Goal: Information Seeking & Learning: Learn about a topic

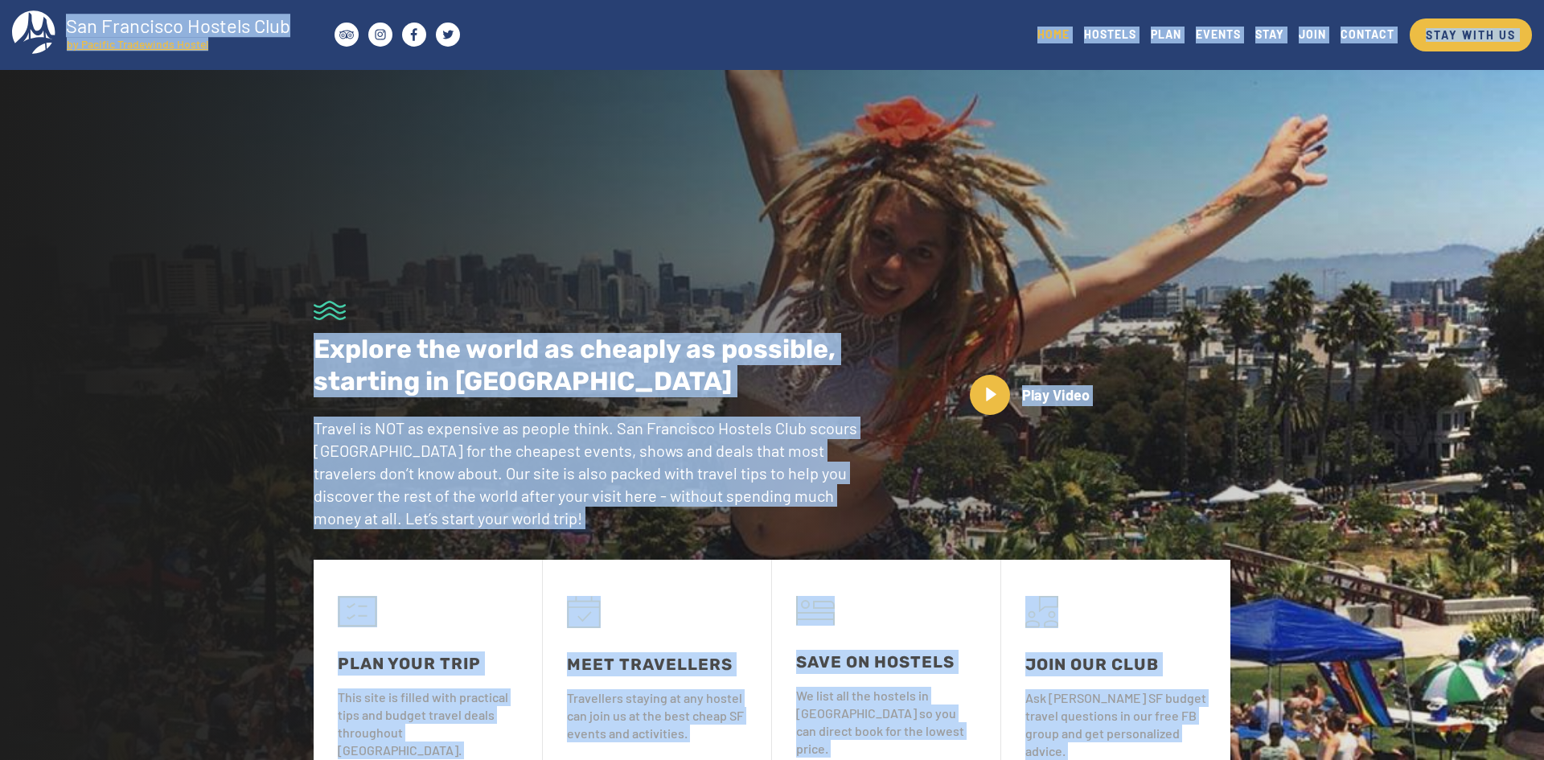
click at [553, 46] on div "Toggle navigation San Francisco Hostels Club by Pacific Tradewinds Hostel STAY …" at bounding box center [772, 35] width 1544 height 70
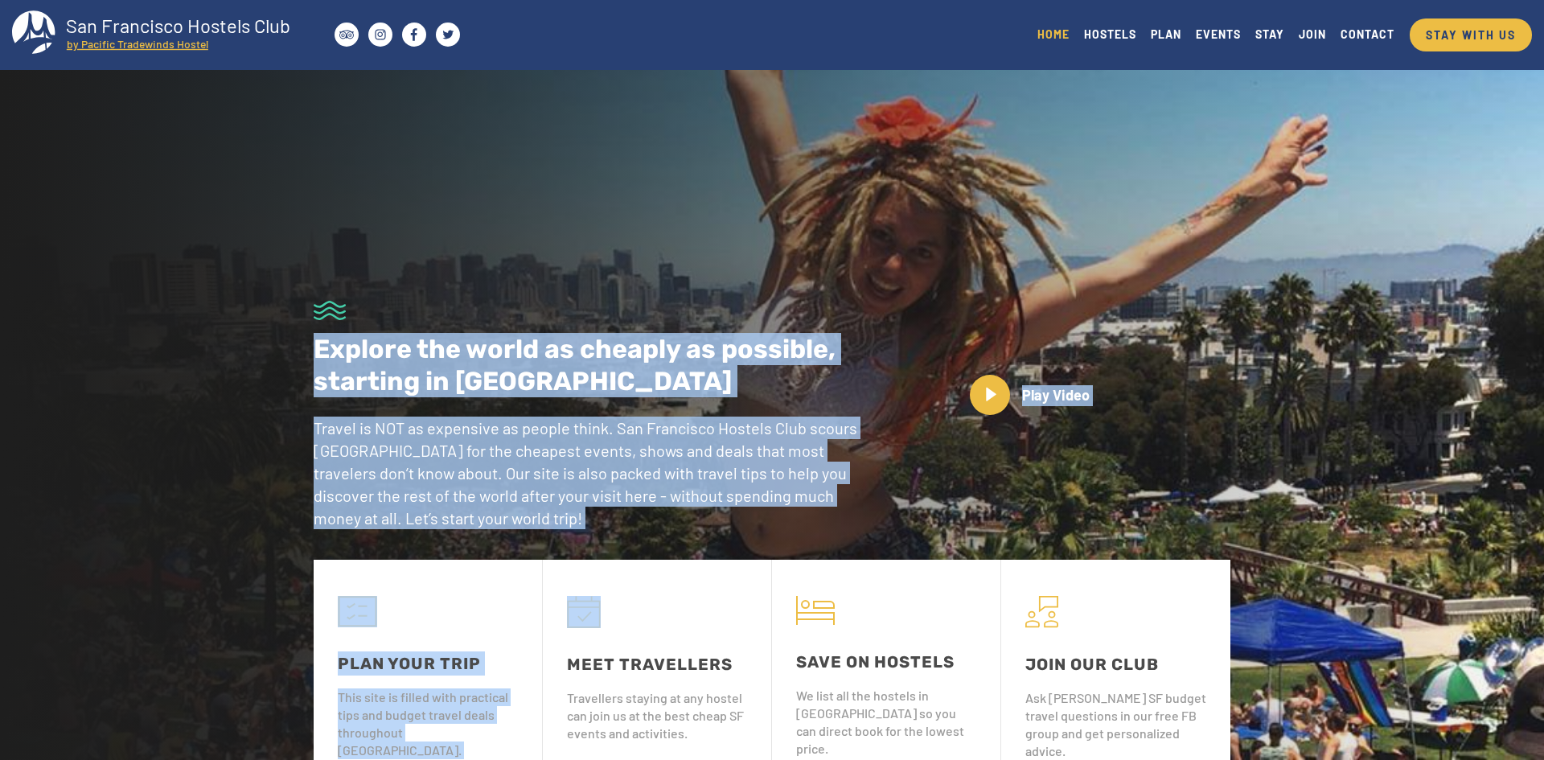
drag, startPoint x: 295, startPoint y: 343, endPoint x: 668, endPoint y: 571, distance: 437.5
click at [473, 590] on link "PLAN YOUR TRIP This site is filled with practical tips and budget travel deals …" at bounding box center [428, 696] width 228 height 273
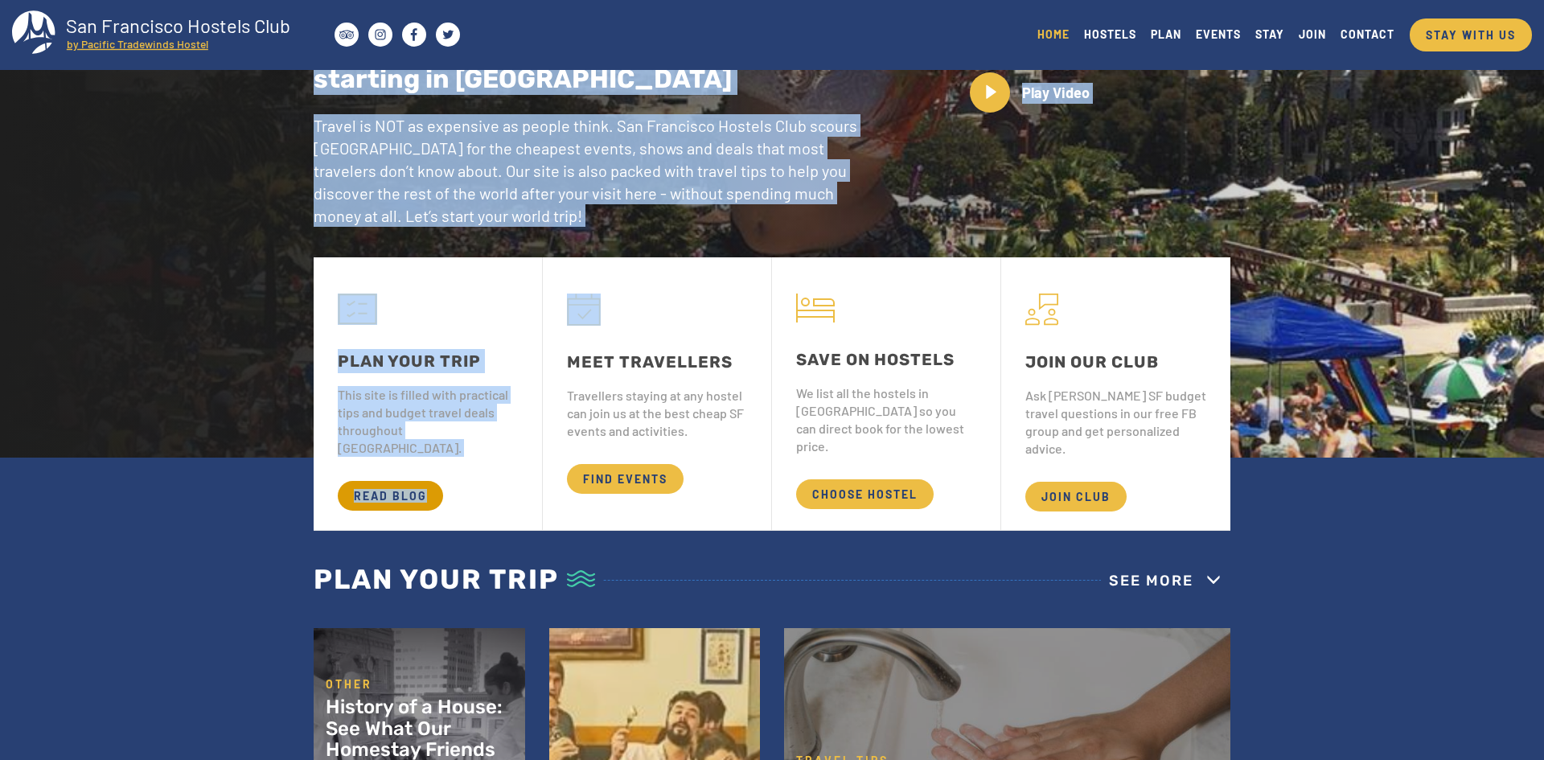
scroll to position [323, 0]
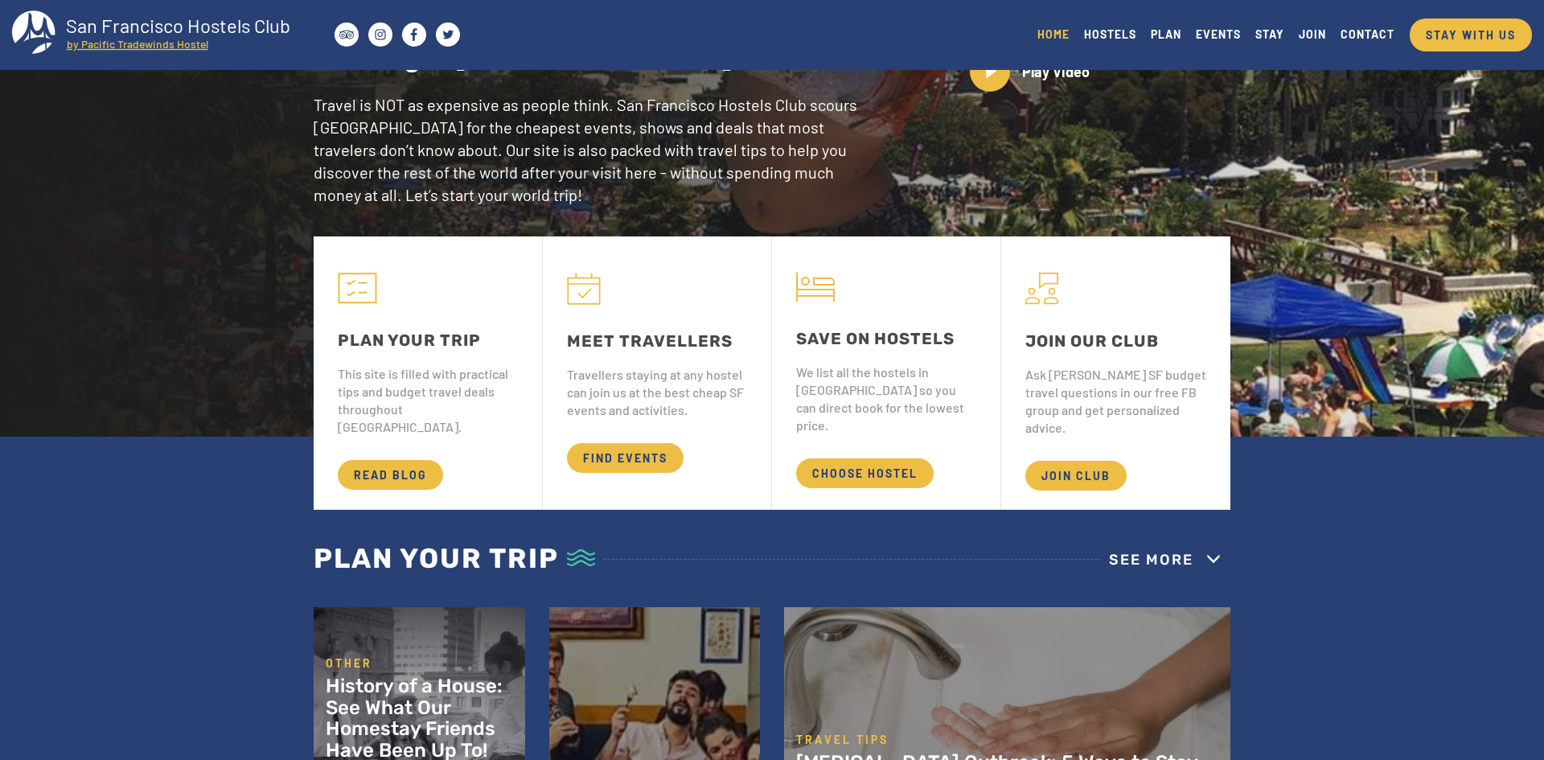
click at [228, 563] on div "PLAN YOUR TRIP This site is filled with practical tips and budget travel deals …" at bounding box center [772, 722] width 1544 height 973
click at [371, 462] on span "READ BLOG" at bounding box center [390, 475] width 105 height 30
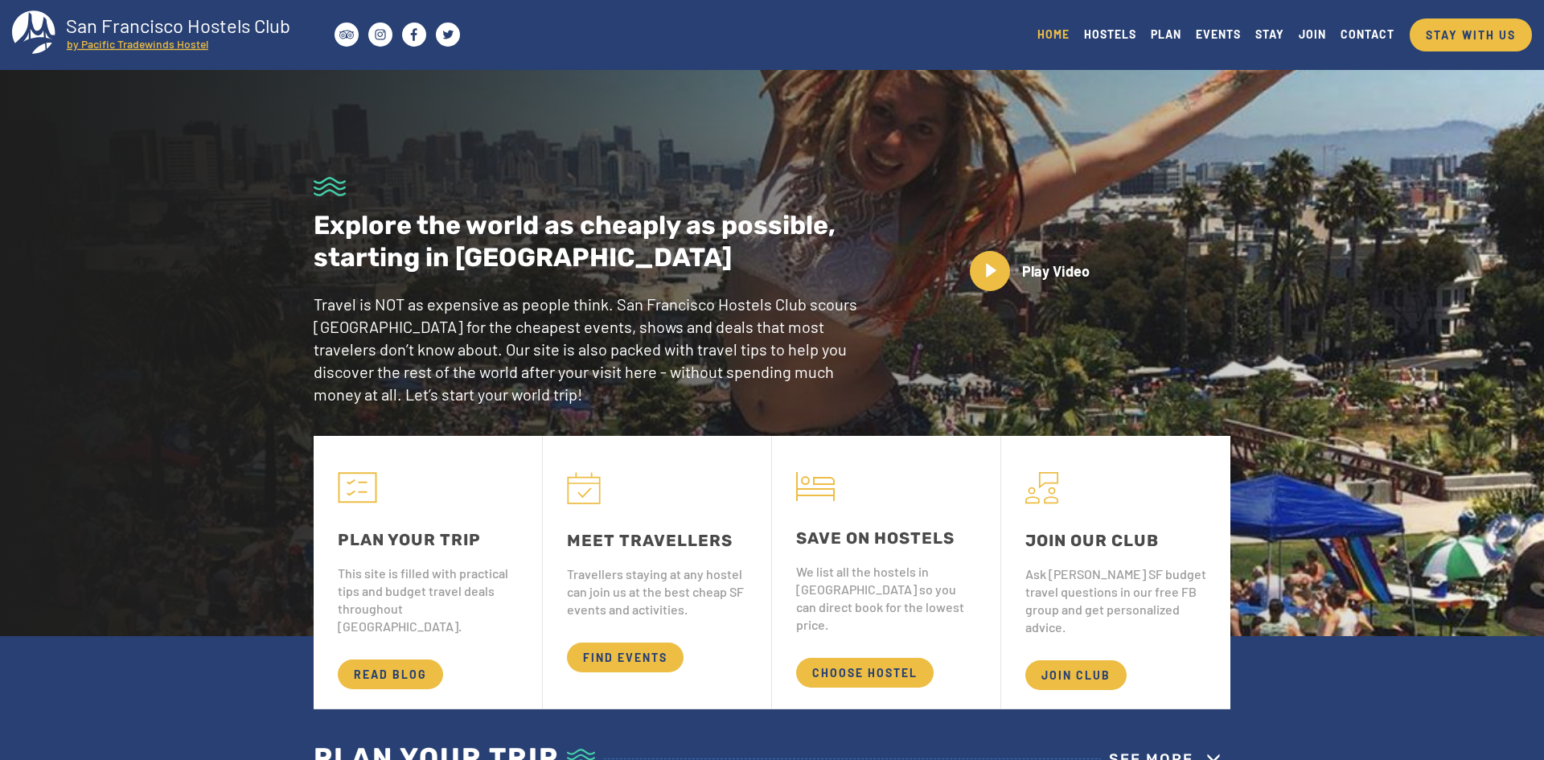
scroll to position [0, 0]
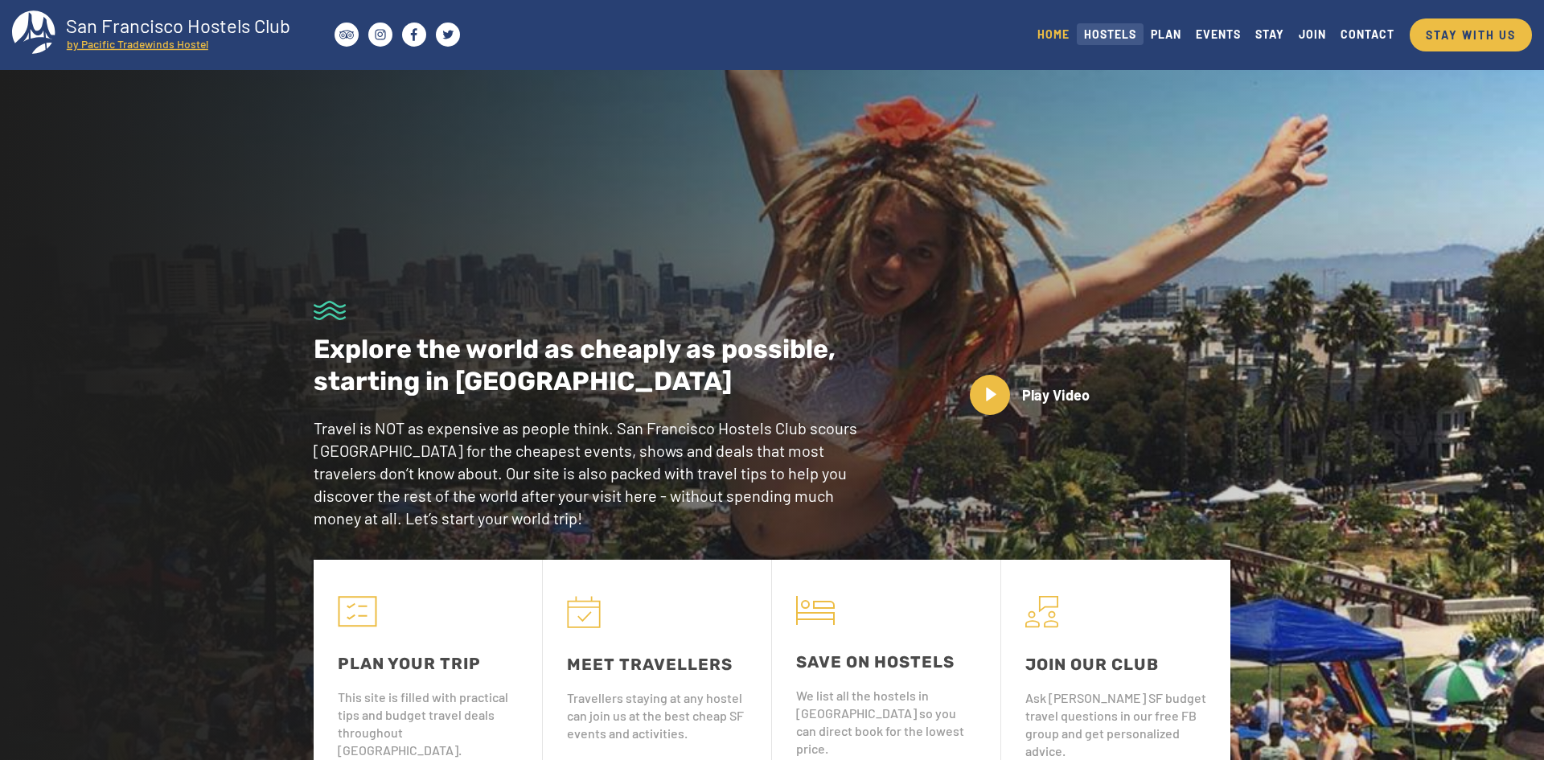
click at [1103, 42] on link "HOSTELS" at bounding box center [1110, 34] width 67 height 22
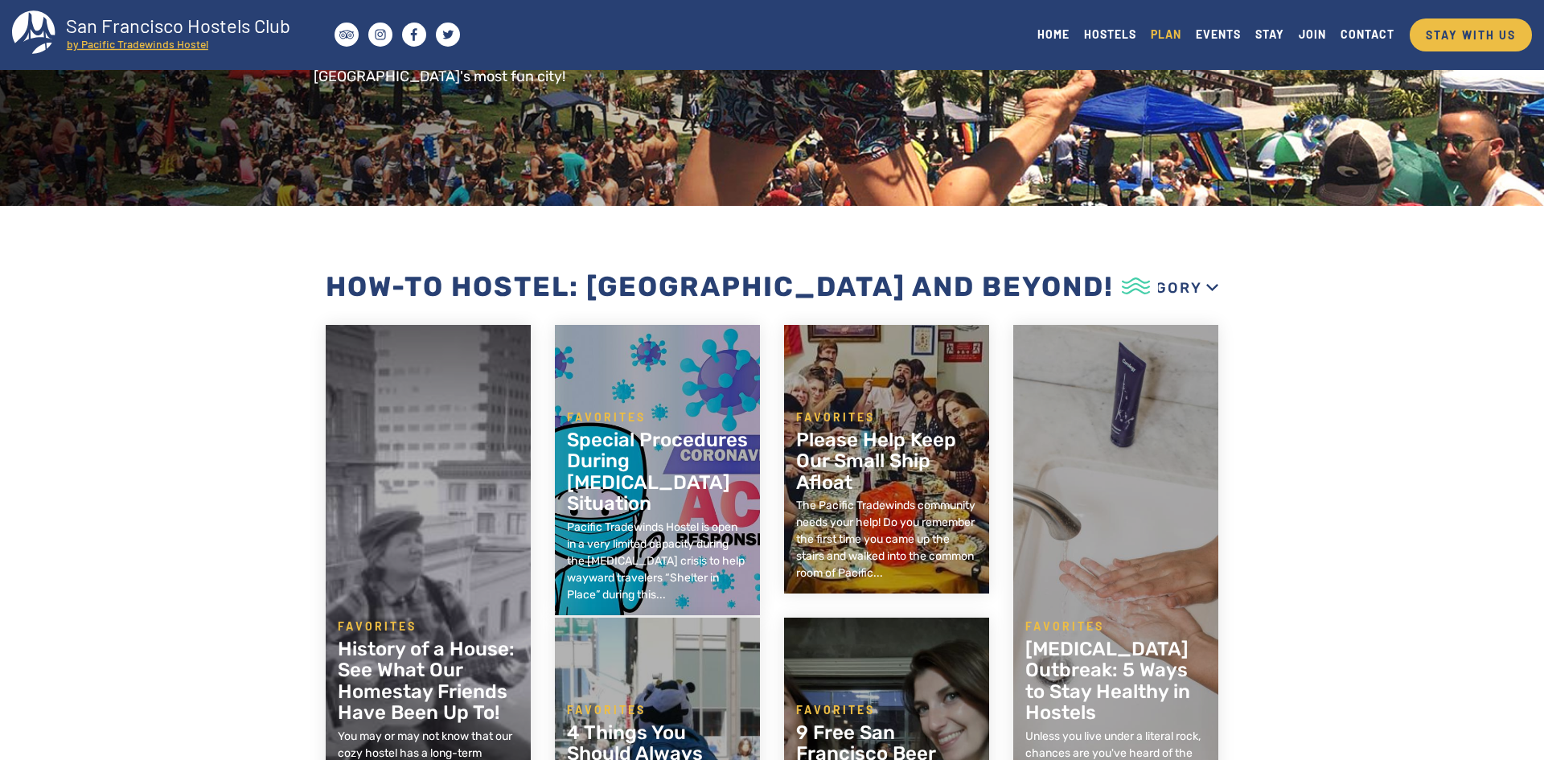
scroll to position [109, 0]
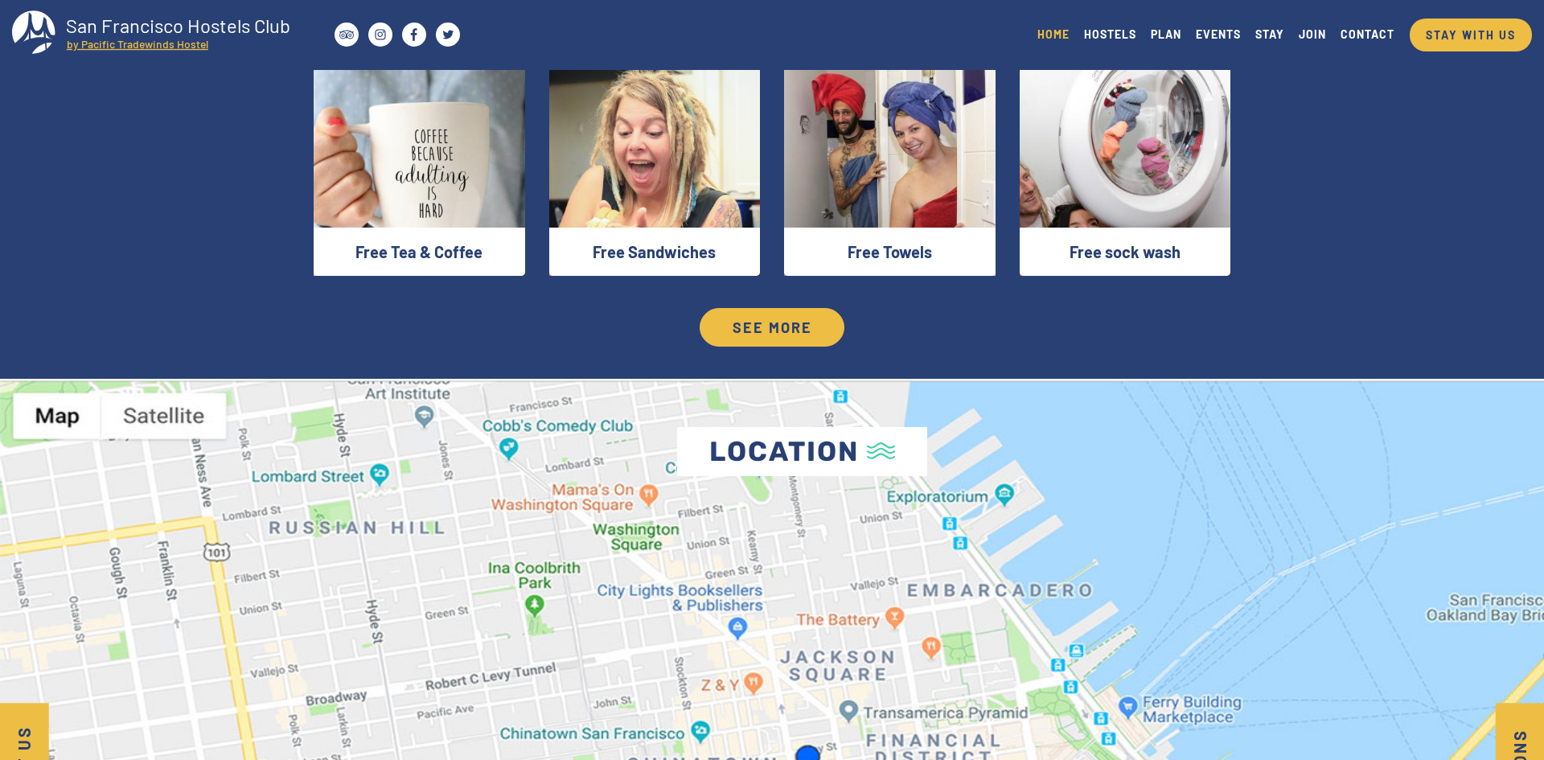
scroll to position [2613, 0]
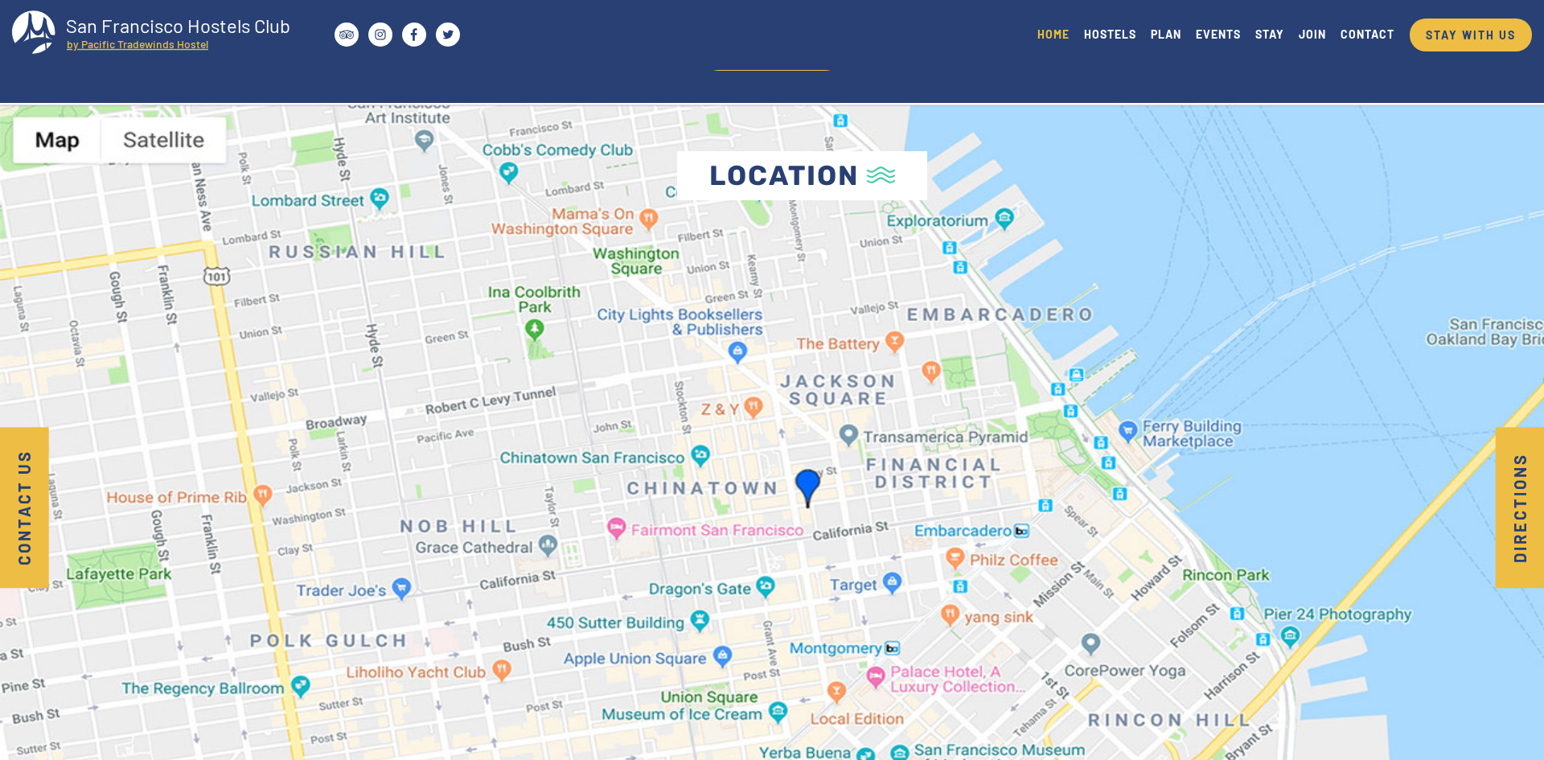
scroll to position [2891, 0]
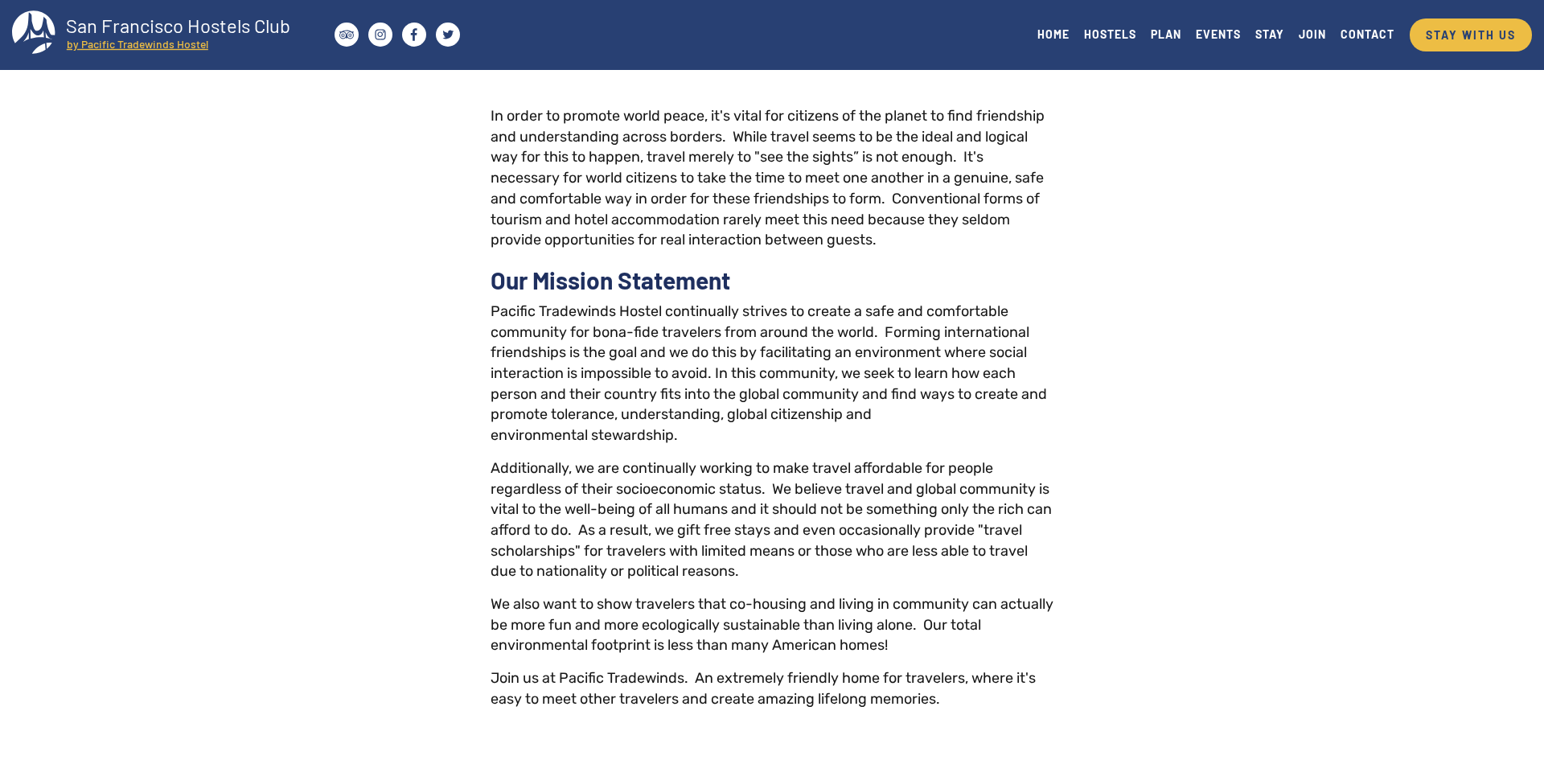
scroll to position [126, 0]
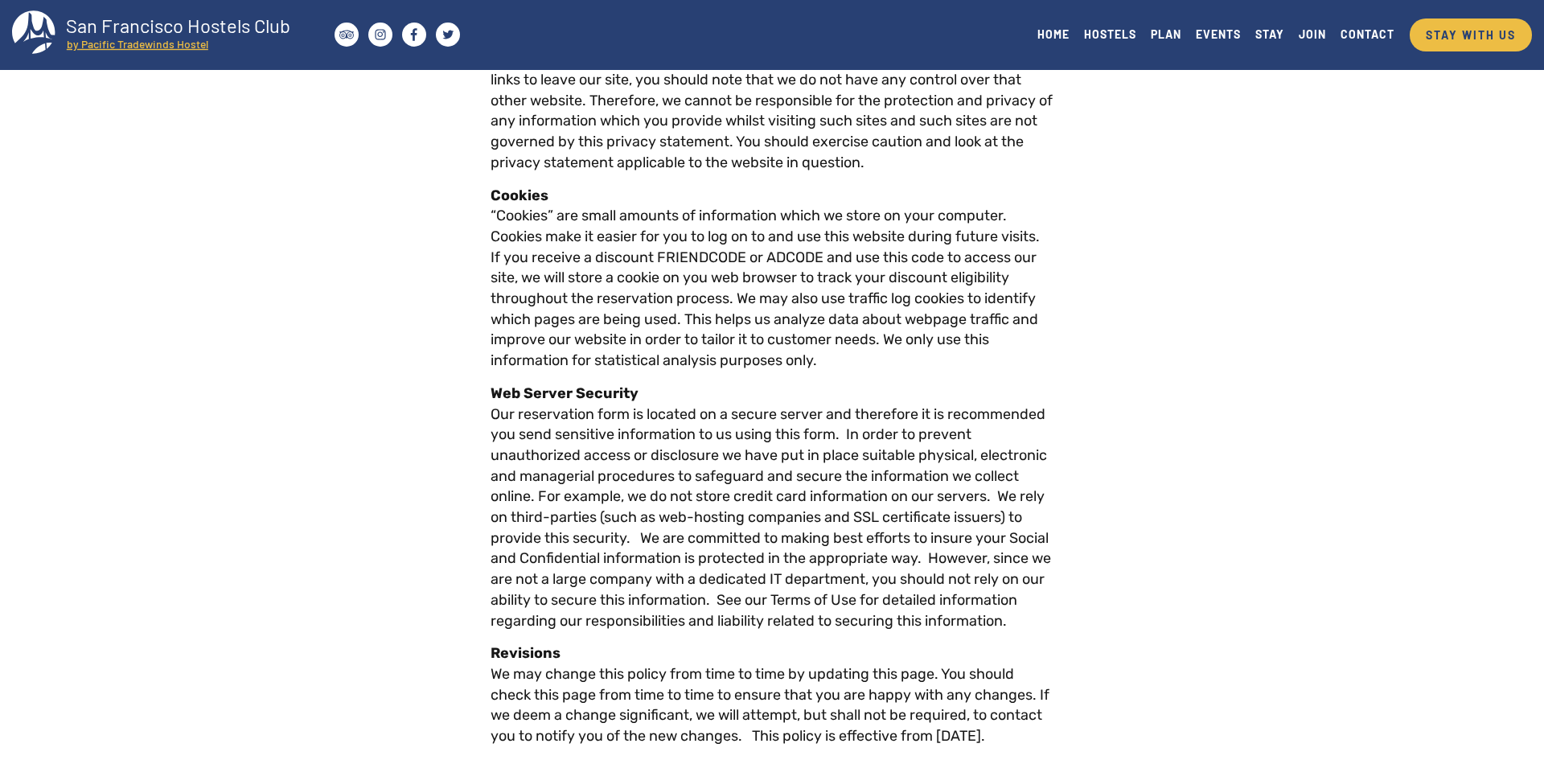
scroll to position [1734, 0]
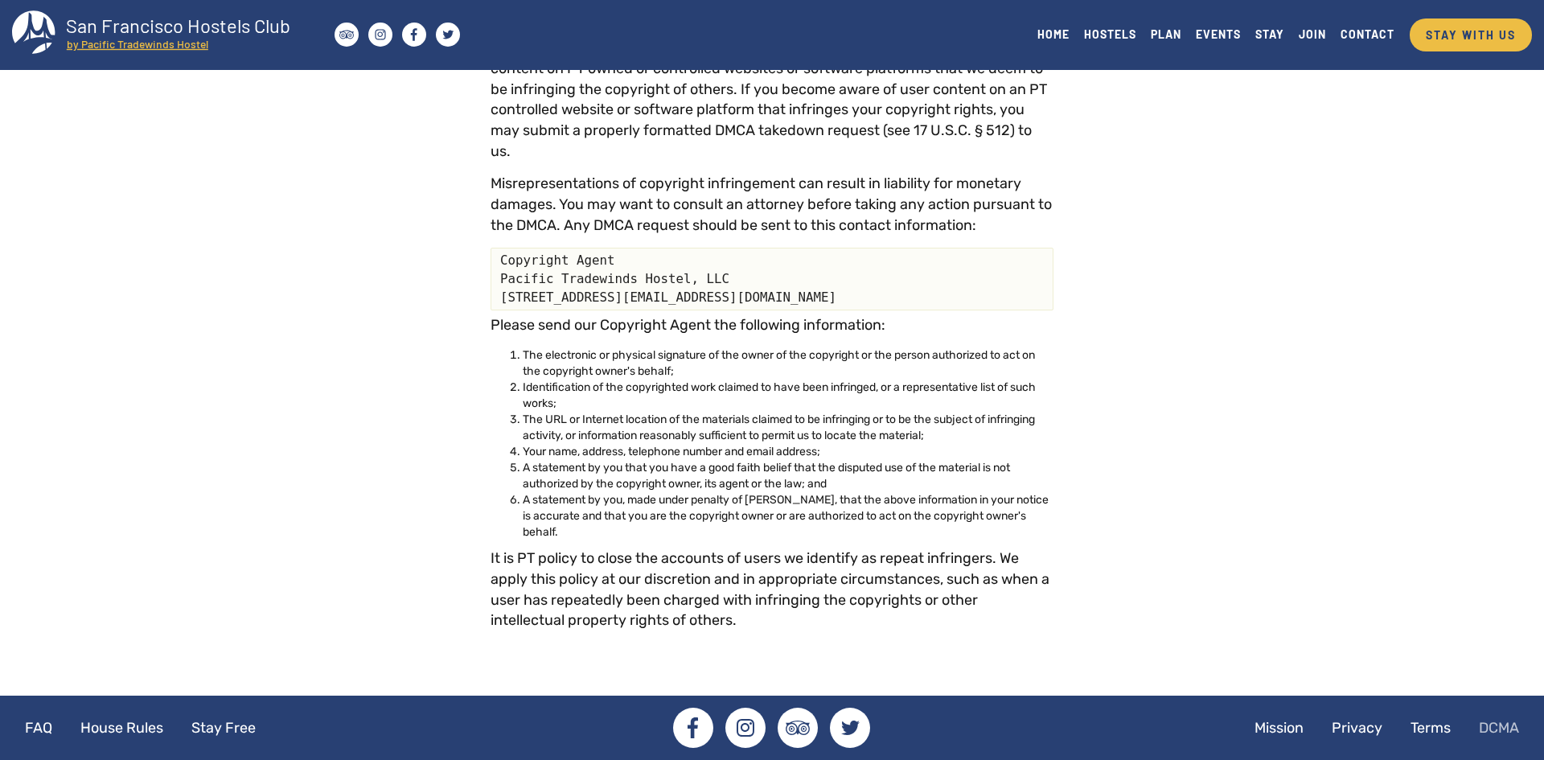
scroll to position [226, 0]
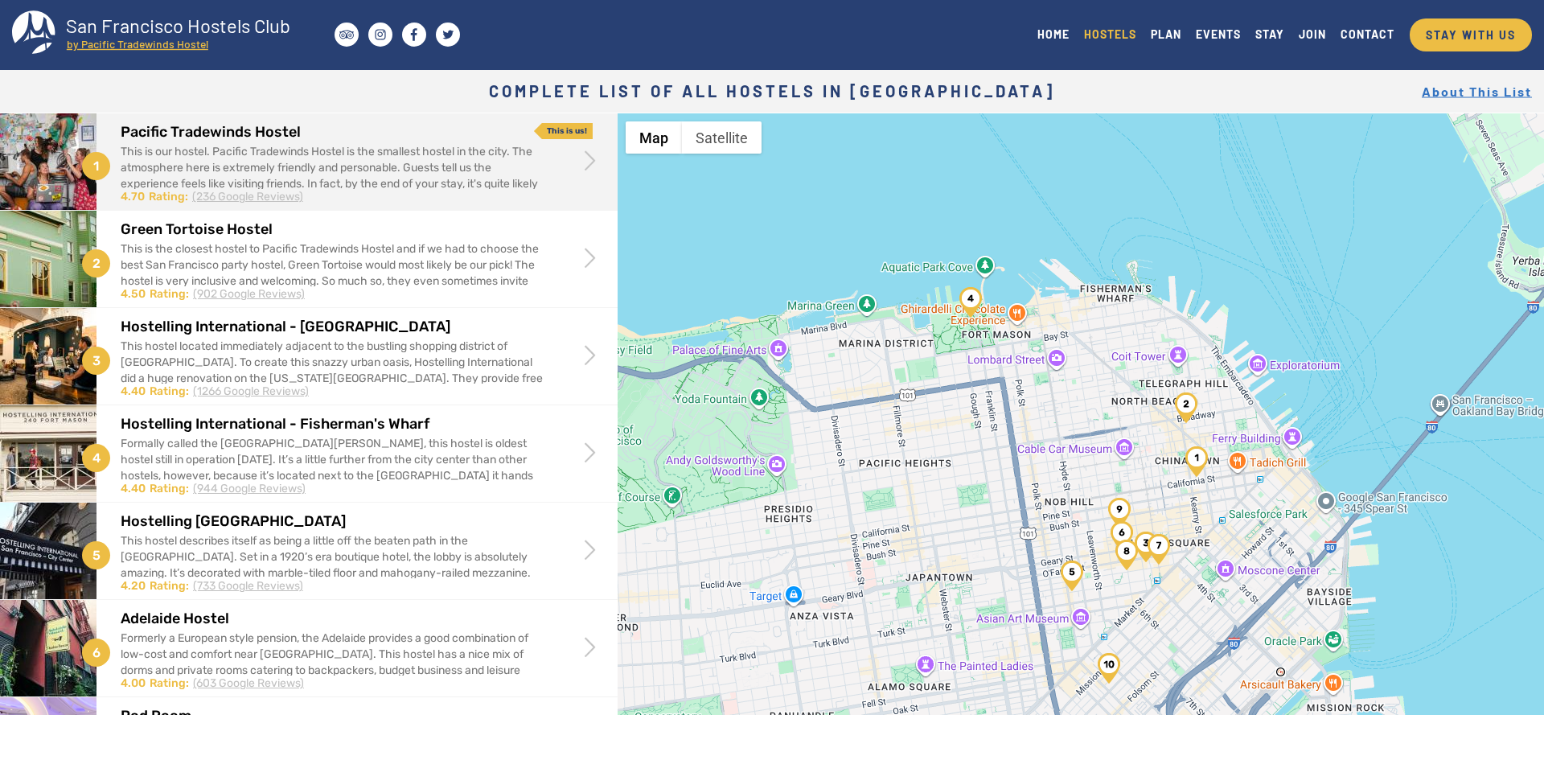
click at [322, 138] on h2 "Pacific Tradewinds Hostel" at bounding box center [333, 133] width 425 height 16
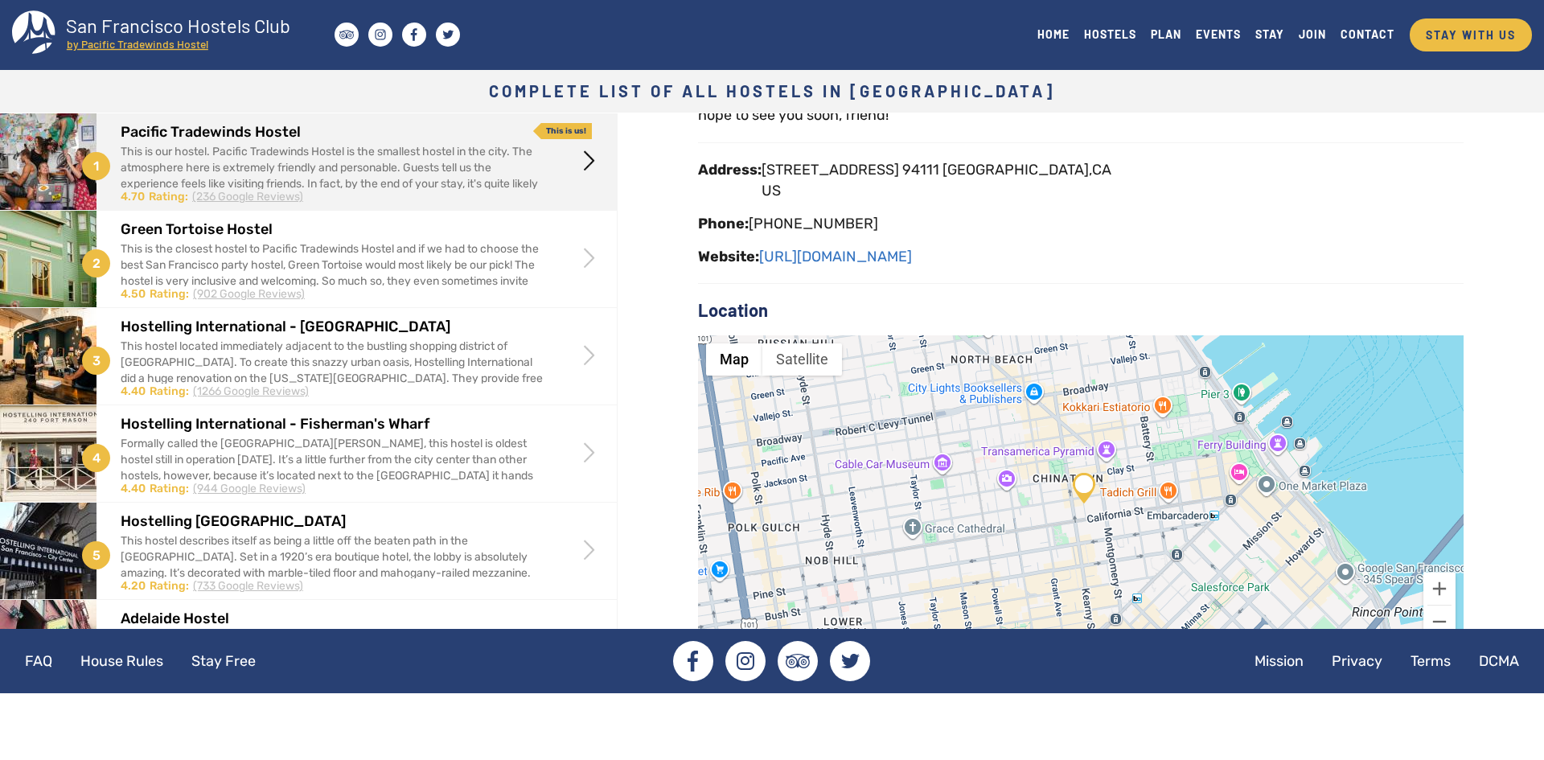
scroll to position [273, 0]
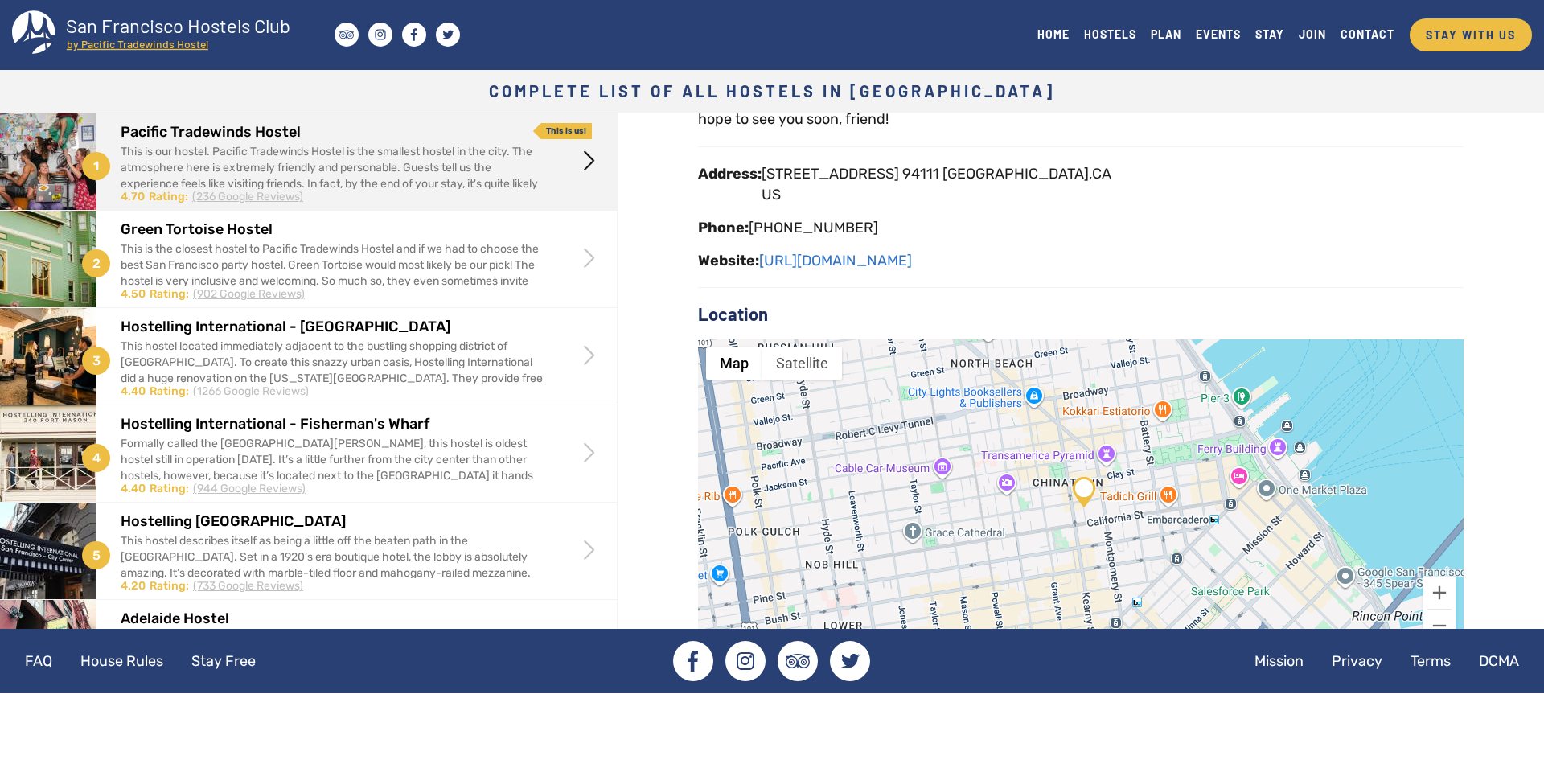
click at [271, 174] on div "This is our hostel. Pacific Tradewinds Hostel is the smallest hostel in the cit…" at bounding box center [333, 176] width 424 height 64
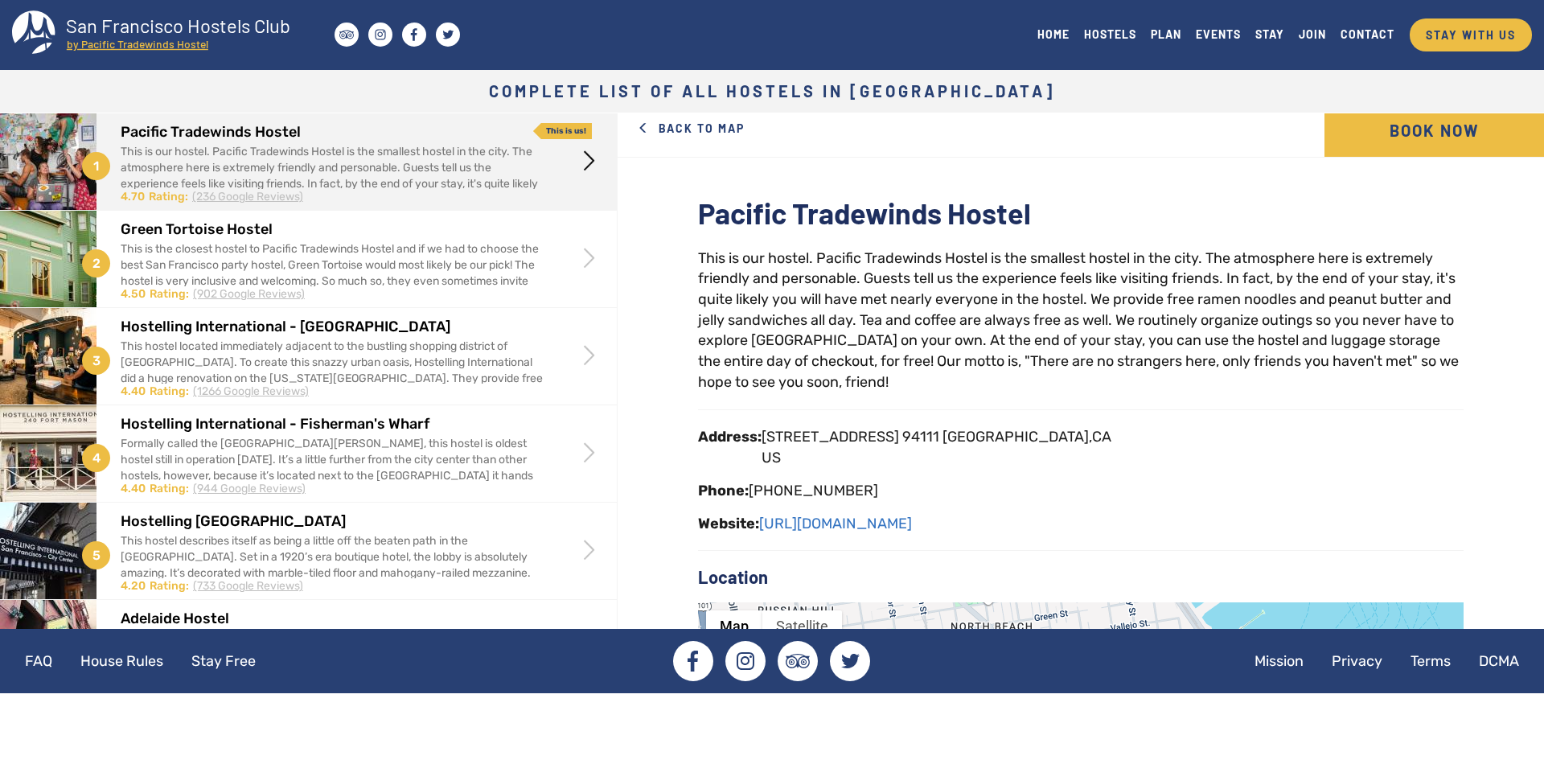
scroll to position [25, 0]
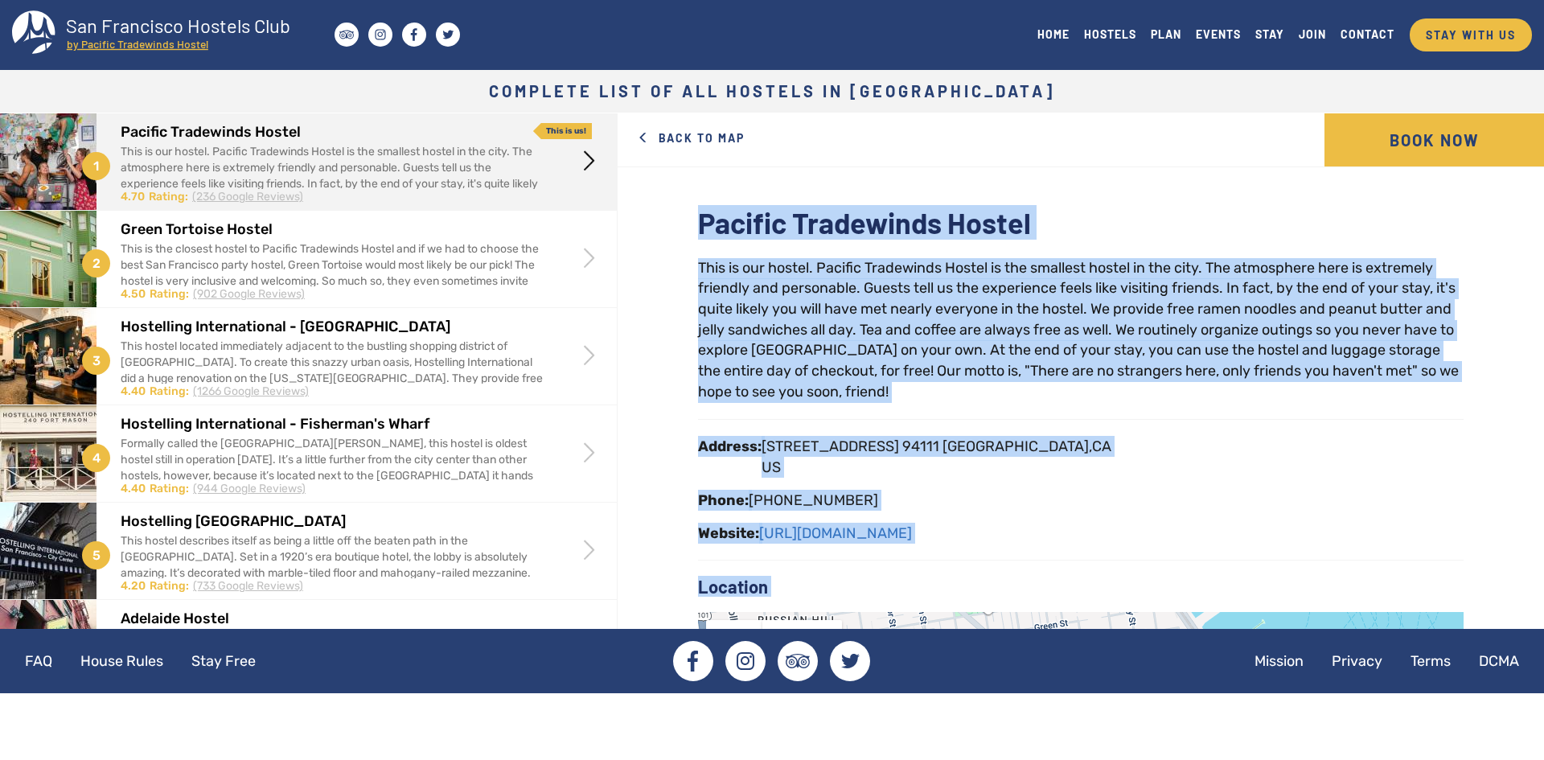
scroll to position [329, 0]
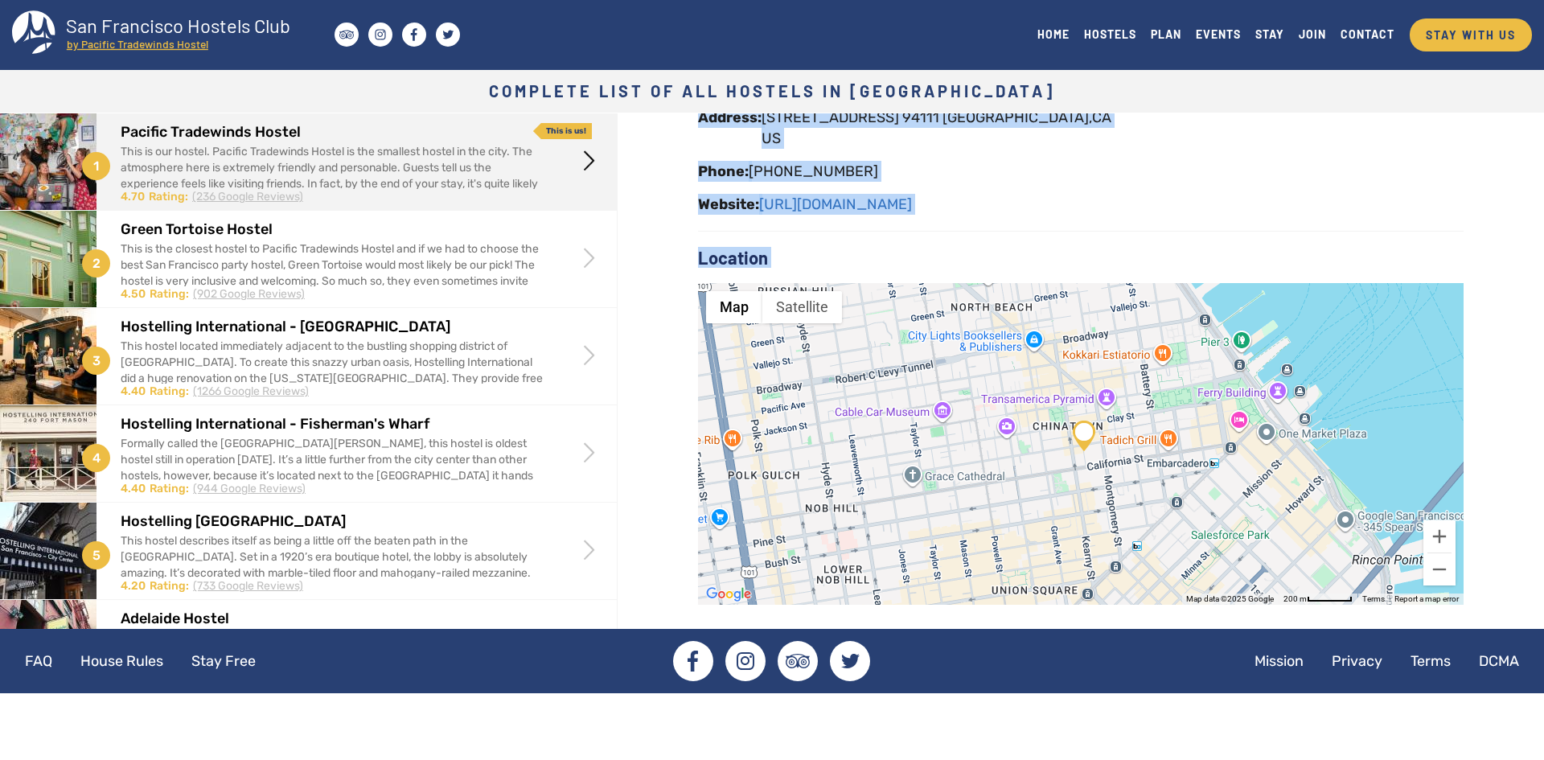
drag, startPoint x: 679, startPoint y: 187, endPoint x: 1206, endPoint y: 790, distance: 801.3
click at [1206, 759] on html "Skip to main content Toggle navigation San Francisco Hostels Club by Pacific Tr…" at bounding box center [772, 380] width 1544 height 760
copy body "Loremip Dolorsitam Consec Adip el sed doeius. Tempori Utlaboreet Dolore ma ali …"
click at [1169, 208] on div "Website: [URL][DOMAIN_NAME]" at bounding box center [1081, 204] width 766 height 21
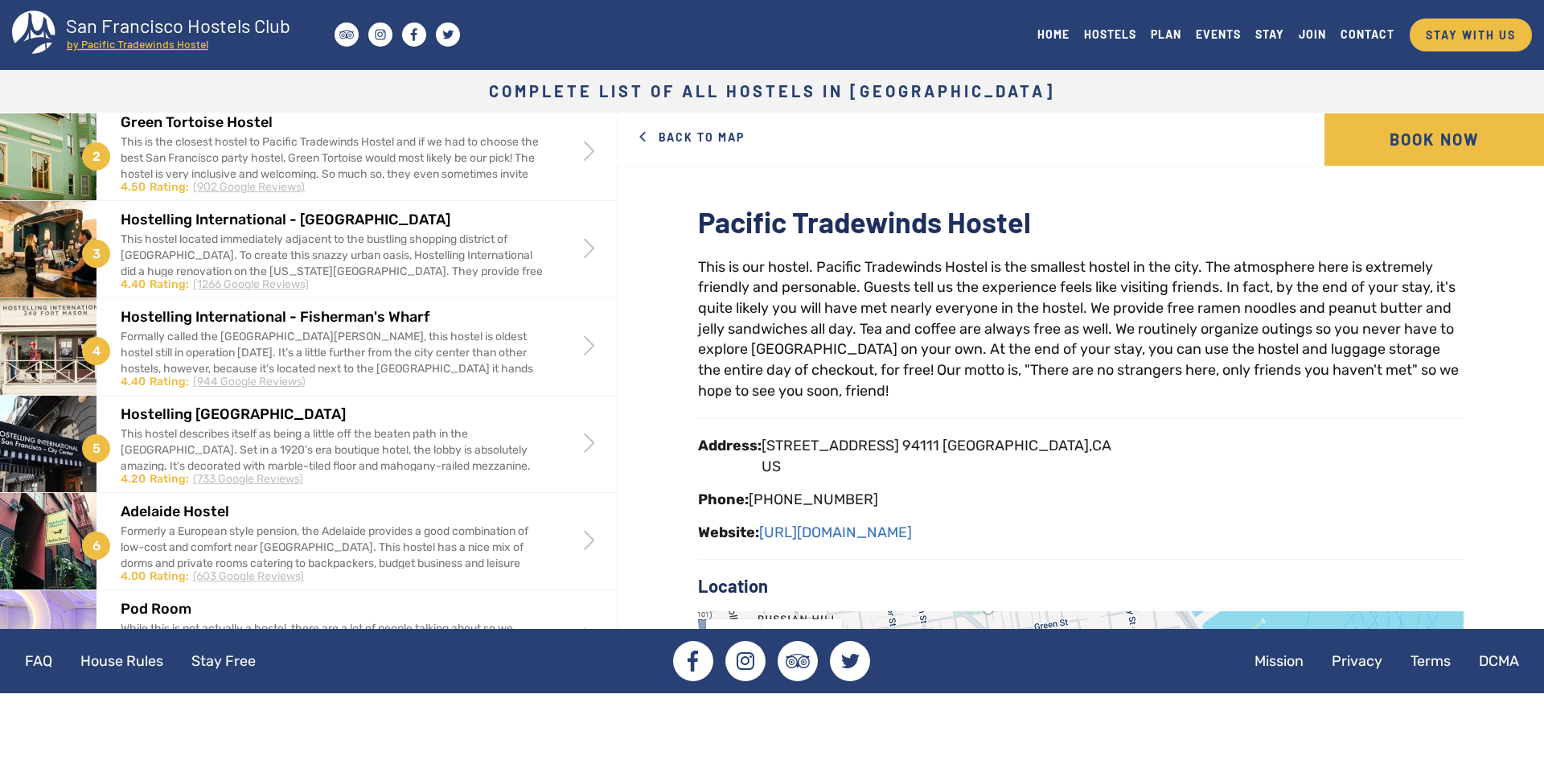
scroll to position [0, 0]
